Goal: Information Seeking & Learning: Check status

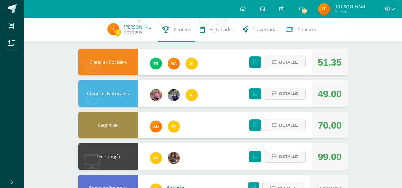
scroll to position [37, 0]
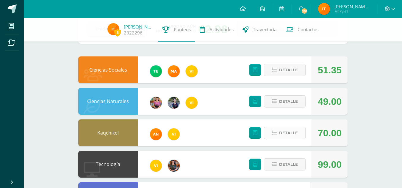
click at [285, 131] on span "Detalle" at bounding box center [288, 133] width 19 height 11
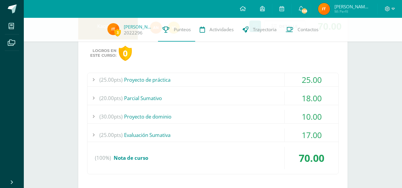
scroll to position [144, 0]
click at [194, 101] on div "(20.00pts) [GEOGRAPHIC_DATA]" at bounding box center [212, 97] width 251 height 13
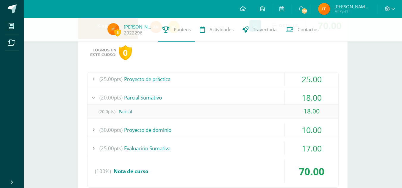
click at [194, 101] on div "(20.00pts) [GEOGRAPHIC_DATA]" at bounding box center [212, 97] width 251 height 13
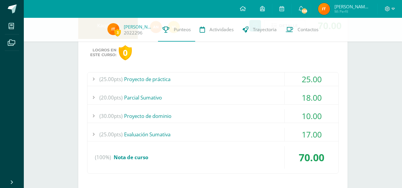
click at [191, 116] on div "(30.00pts) Proyecto de dominio" at bounding box center [212, 115] width 251 height 13
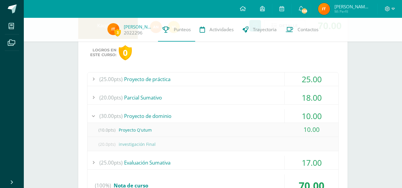
click at [191, 116] on div "(30.00pts) Proyecto de dominio" at bounding box center [212, 115] width 251 height 13
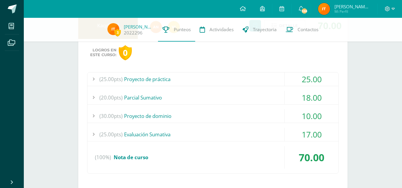
click at [191, 116] on div "(30.00pts) Proyecto de dominio" at bounding box center [212, 115] width 251 height 13
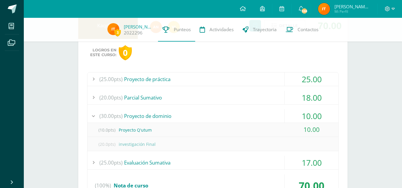
click at [156, 113] on div "(30.00pts) Proyecto de dominio" at bounding box center [212, 115] width 251 height 13
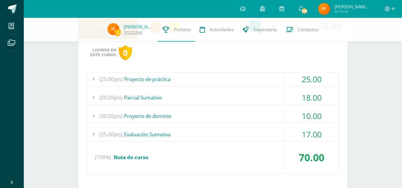
click at [154, 131] on div "(25.00pts) Evaluación Sumativa" at bounding box center [212, 134] width 251 height 13
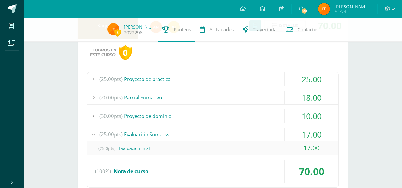
click at [154, 131] on div "(25.00pts) Evaluación Sumativa" at bounding box center [212, 134] width 251 height 13
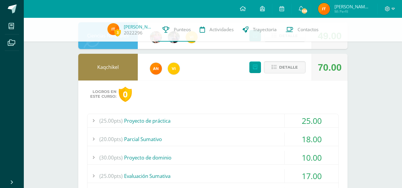
scroll to position [103, 0]
click at [287, 63] on span "Detalle" at bounding box center [288, 67] width 19 height 11
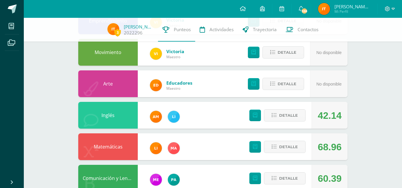
scroll to position [228, 0]
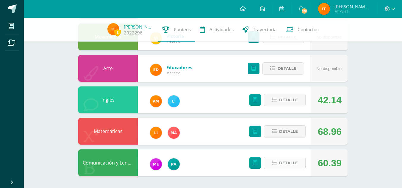
click at [284, 164] on span "Detalle" at bounding box center [288, 163] width 19 height 11
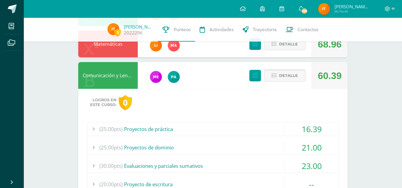
scroll to position [379, 0]
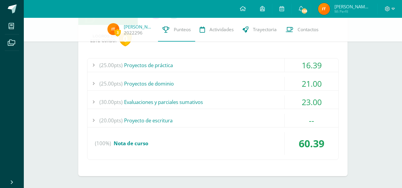
click at [199, 64] on div "(25.00pts) Proyectos de práctica" at bounding box center [212, 65] width 251 height 13
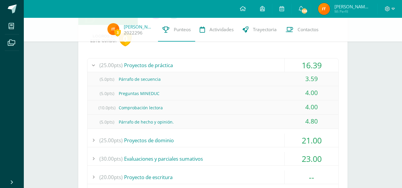
click at [199, 64] on div "(25.00pts) Proyectos de práctica" at bounding box center [212, 65] width 251 height 13
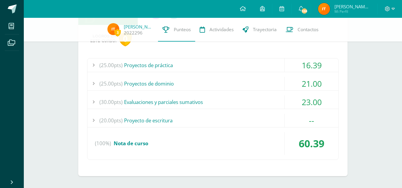
click at [157, 101] on div "(30.00pts) Evaluaciones y parciales sumativos" at bounding box center [212, 101] width 251 height 13
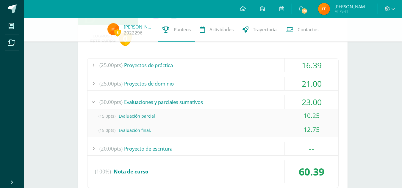
click at [157, 101] on div "(30.00pts) Evaluaciones y parciales sumativos" at bounding box center [212, 101] width 251 height 13
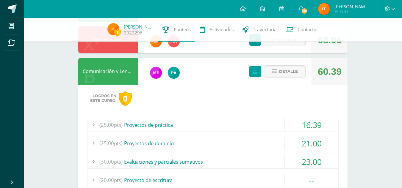
scroll to position [319, 0]
click at [284, 72] on span "Detalle" at bounding box center [288, 71] width 19 height 11
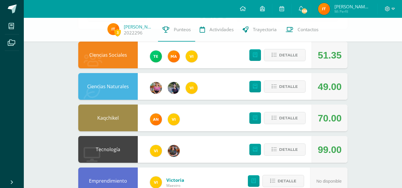
scroll to position [0, 0]
